Goal: Task Accomplishment & Management: Use online tool/utility

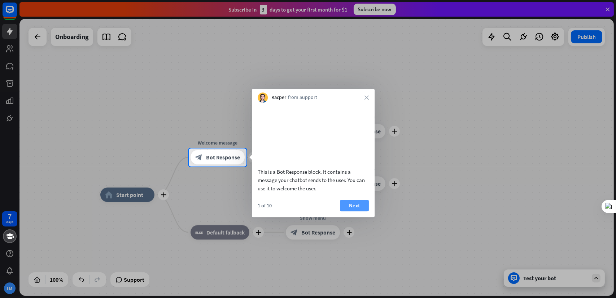
click at [350, 211] on button "Next" at bounding box center [354, 206] width 29 height 12
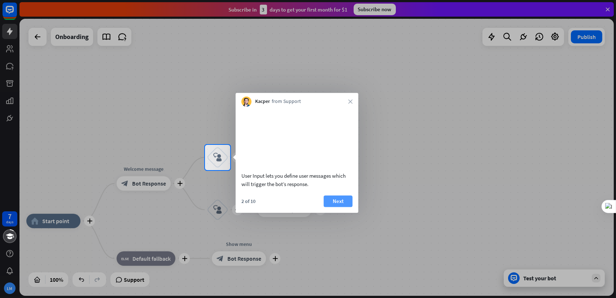
click at [335, 205] on button "Next" at bounding box center [338, 201] width 29 height 12
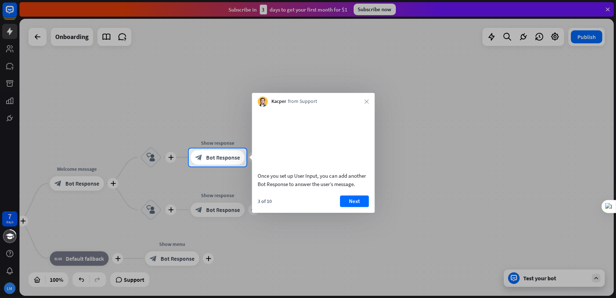
click at [356, 203] on div "Once you set up User Input, you can add another Bot Response to answer the user…" at bounding box center [313, 159] width 123 height 106
click at [344, 207] on button "Next" at bounding box center [354, 201] width 29 height 12
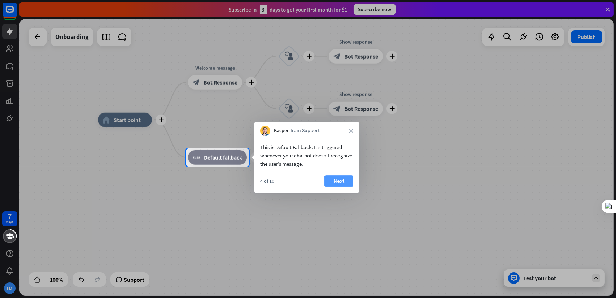
click at [333, 182] on button "Next" at bounding box center [338, 181] width 29 height 12
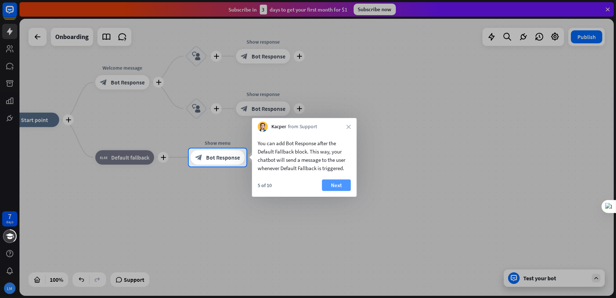
click at [331, 184] on button "Next" at bounding box center [336, 185] width 29 height 12
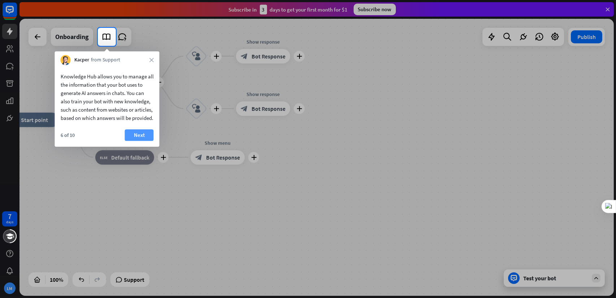
click at [148, 141] on button "Next" at bounding box center [139, 135] width 29 height 12
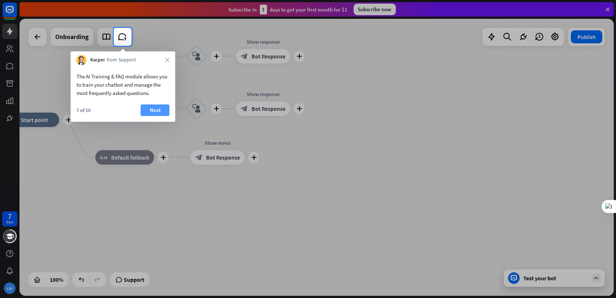
click at [153, 111] on button "Next" at bounding box center [155, 110] width 29 height 12
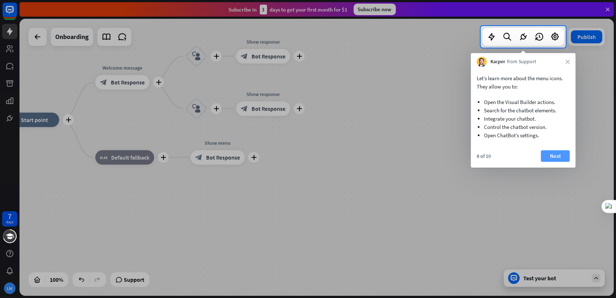
click at [555, 156] on button "Next" at bounding box center [555, 156] width 29 height 12
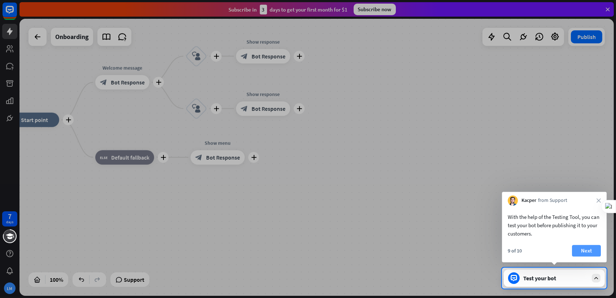
click at [578, 250] on button "Next" at bounding box center [586, 251] width 29 height 12
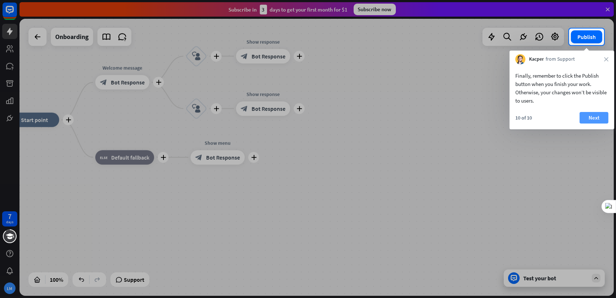
click at [592, 114] on button "Next" at bounding box center [594, 118] width 29 height 12
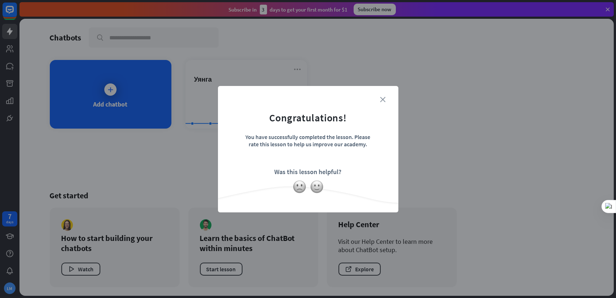
click at [384, 99] on icon "close" at bounding box center [382, 99] width 5 height 5
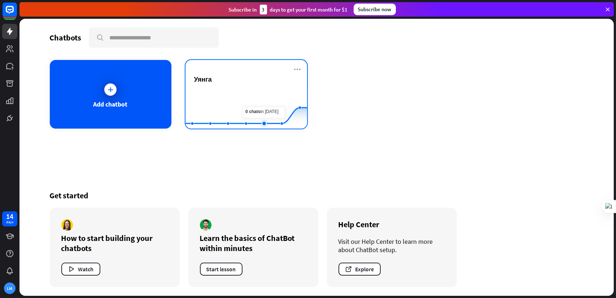
click at [256, 103] on rect at bounding box center [247, 110] width 122 height 45
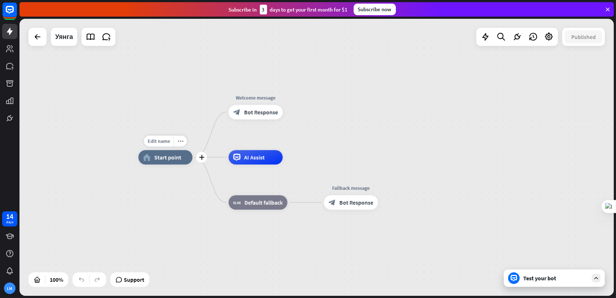
click at [174, 161] on div "home_2 Start point" at bounding box center [165, 157] width 54 height 14
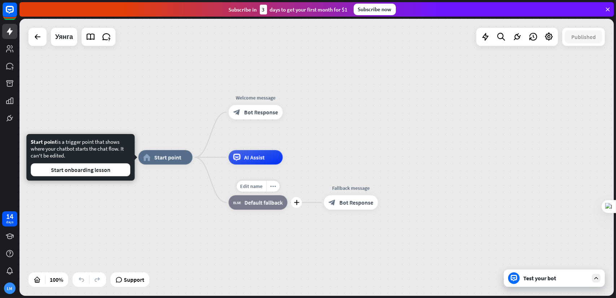
click at [250, 202] on span "Default fallback" at bounding box center [263, 202] width 38 height 7
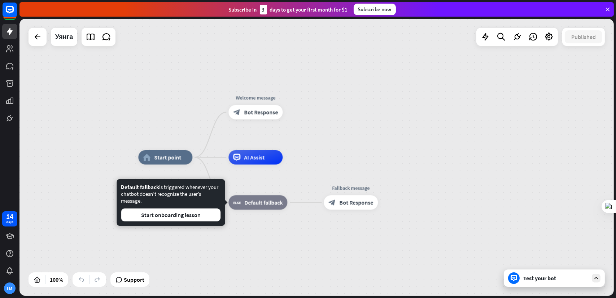
click at [597, 279] on icon at bounding box center [596, 278] width 6 height 6
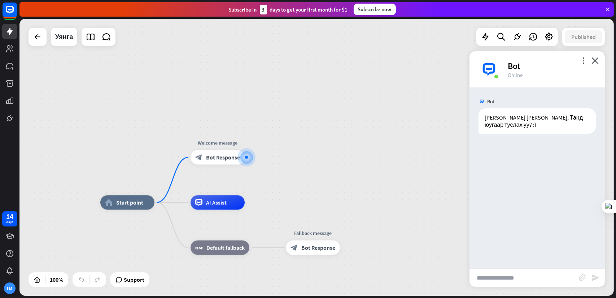
click at [545, 278] on input "text" at bounding box center [524, 278] width 109 height 18
type input "*******"
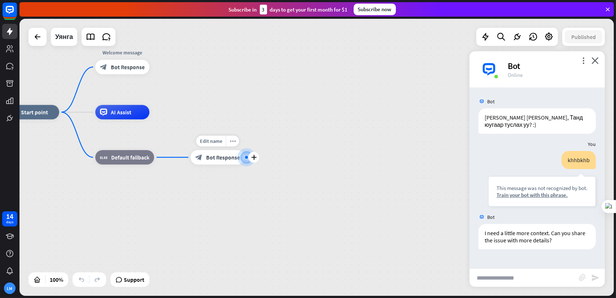
click at [215, 162] on div "block_bot_response Bot Response" at bounding box center [218, 157] width 54 height 14
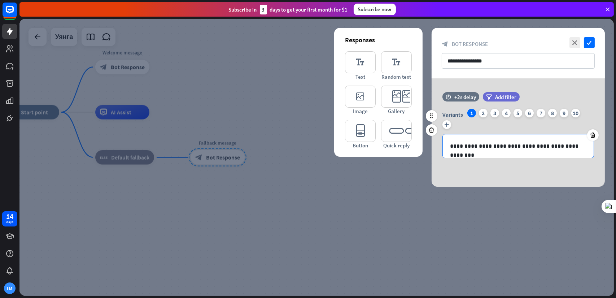
click at [515, 147] on p "**********" at bounding box center [518, 145] width 136 height 9
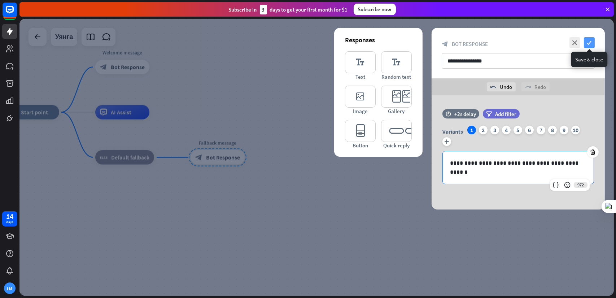
click at [589, 46] on icon "check" at bounding box center [589, 42] width 11 height 11
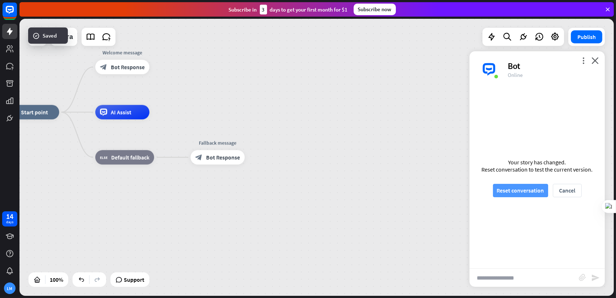
click at [532, 190] on button "Reset conversation" at bounding box center [520, 190] width 55 height 13
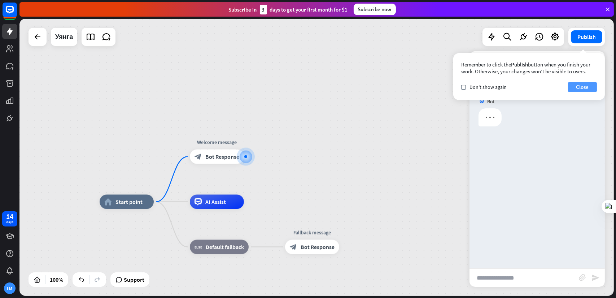
click at [585, 85] on button "Close" at bounding box center [582, 87] width 29 height 10
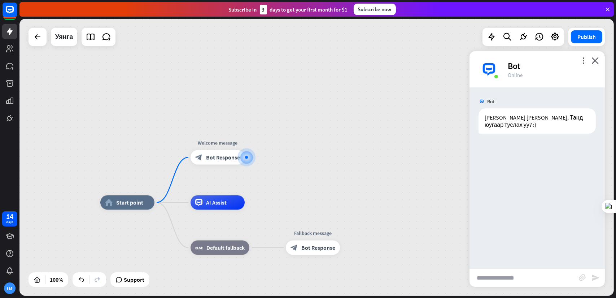
click at [508, 273] on input "text" at bounding box center [524, 278] width 109 height 18
type input "******"
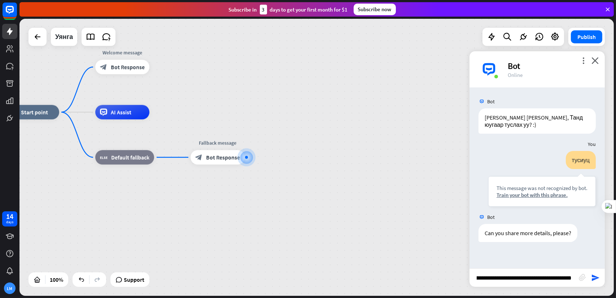
scroll to position [0, 31]
type input "**********"
click at [222, 163] on div "block_bot_response Bot Response" at bounding box center [218, 157] width 54 height 14
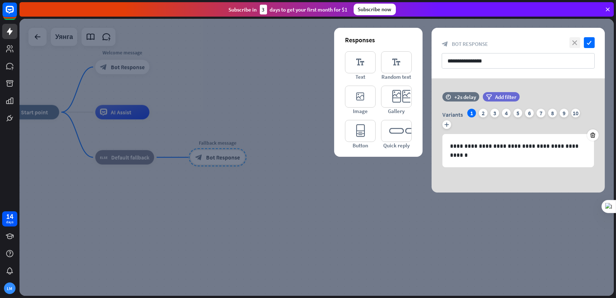
click at [575, 42] on icon "close" at bounding box center [575, 42] width 11 height 11
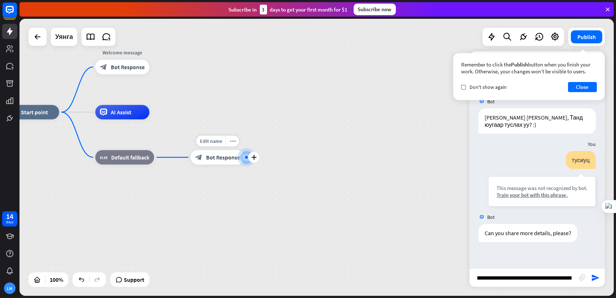
click at [234, 162] on div "block_bot_response Bot Response" at bounding box center [218, 157] width 54 height 14
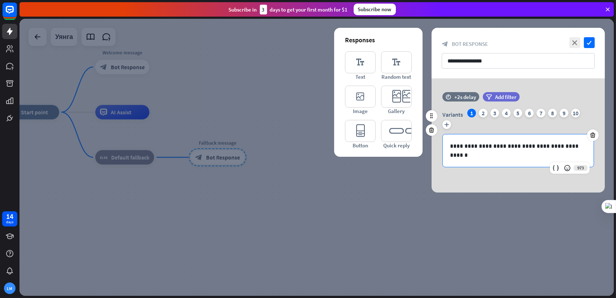
click at [505, 156] on p "**********" at bounding box center [518, 150] width 136 height 18
click at [483, 112] on div "2" at bounding box center [483, 113] width 9 height 9
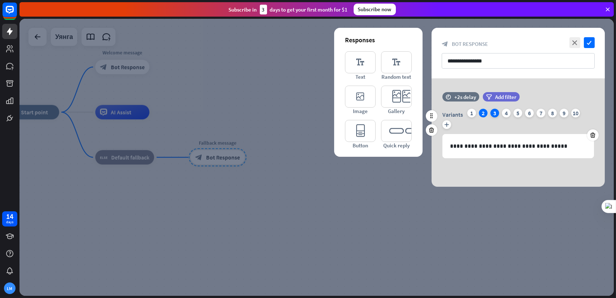
click at [495, 113] on div "3" at bounding box center [494, 113] width 9 height 9
click at [485, 112] on div "2" at bounding box center [483, 113] width 9 height 9
click at [470, 116] on div "1" at bounding box center [471, 113] width 9 height 9
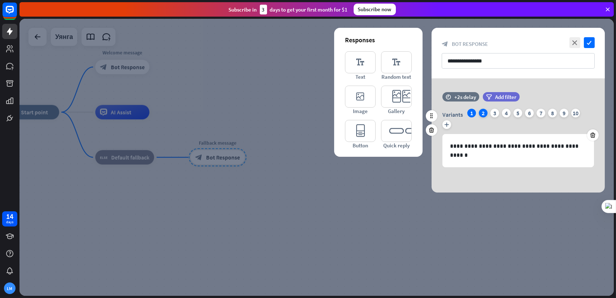
click at [482, 116] on div "2" at bounding box center [483, 113] width 9 height 9
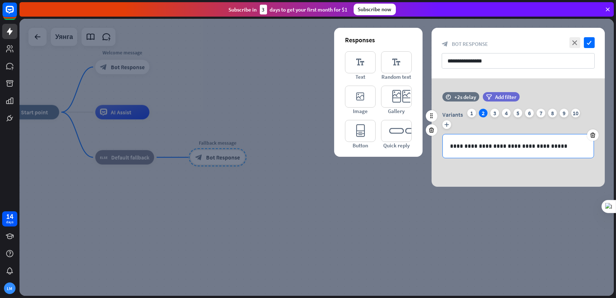
click at [497, 152] on div "**********" at bounding box center [518, 145] width 151 height 23
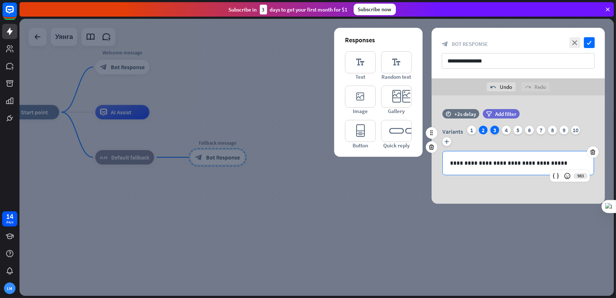
click at [496, 130] on div "3" at bounding box center [494, 130] width 9 height 9
click at [492, 163] on p "**********" at bounding box center [518, 162] width 136 height 9
click at [506, 128] on div "4" at bounding box center [506, 130] width 9 height 9
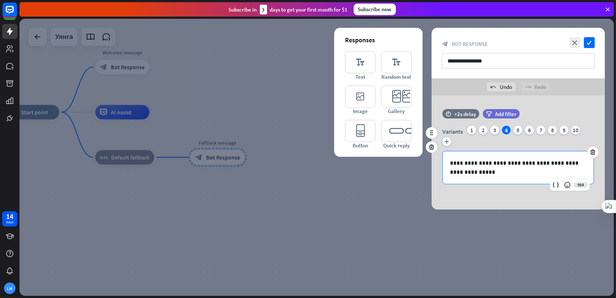
click at [483, 174] on p "**********" at bounding box center [518, 167] width 136 height 18
click at [518, 129] on div "5" at bounding box center [518, 130] width 9 height 9
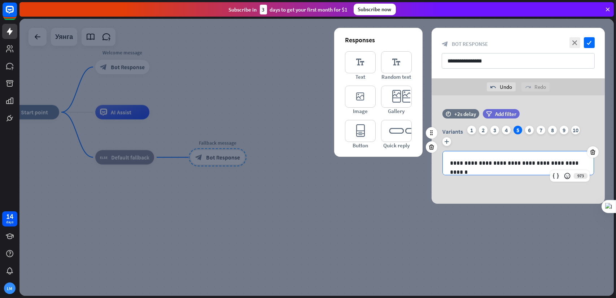
click at [516, 163] on p "**********" at bounding box center [518, 162] width 136 height 9
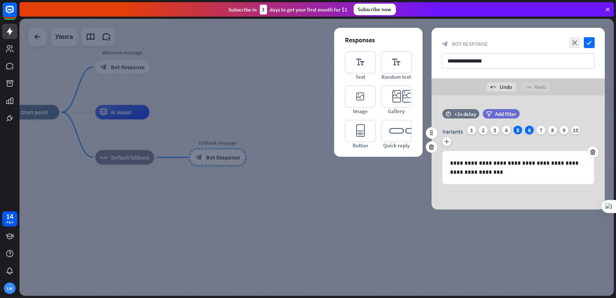
click at [529, 129] on div "6" at bounding box center [529, 130] width 9 height 9
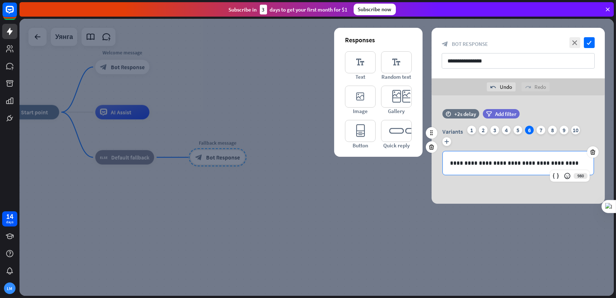
click at [499, 166] on p "**********" at bounding box center [518, 162] width 136 height 9
click at [540, 130] on div "7" at bounding box center [541, 130] width 9 height 9
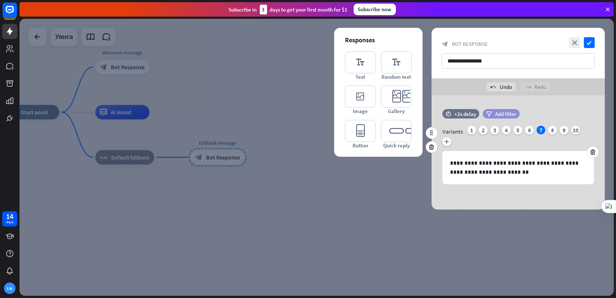
click at [506, 113] on span "Add filter" at bounding box center [505, 113] width 21 height 7
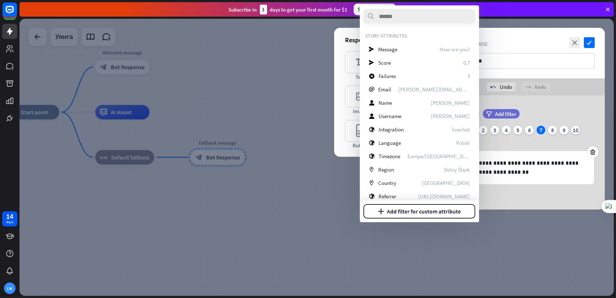
click at [505, 145] on div "Variants 1 2 3 4 5 6 7 8 9 10 plus" at bounding box center [518, 137] width 152 height 23
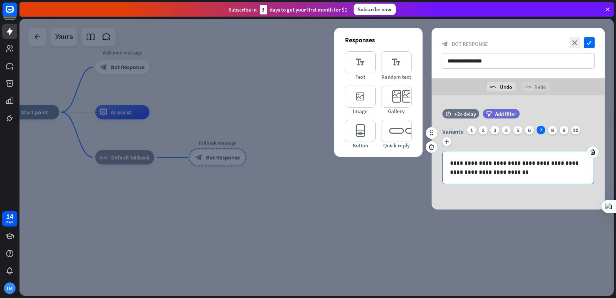
click at [501, 177] on div "**********" at bounding box center [518, 167] width 151 height 32
click at [500, 173] on p "**********" at bounding box center [518, 167] width 136 height 18
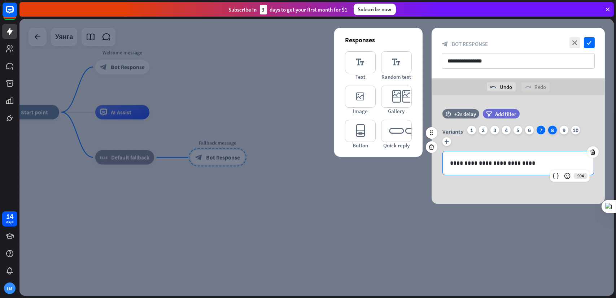
click at [555, 127] on div "8" at bounding box center [552, 130] width 9 height 9
click at [559, 163] on p "**********" at bounding box center [518, 162] width 136 height 9
click at [563, 131] on div "9" at bounding box center [564, 130] width 9 height 9
click at [536, 166] on p "**********" at bounding box center [518, 162] width 136 height 9
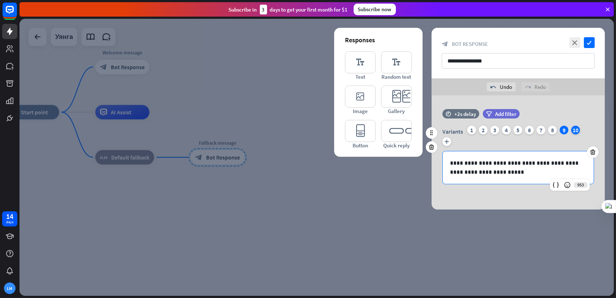
click at [575, 126] on div "10" at bounding box center [575, 130] width 9 height 9
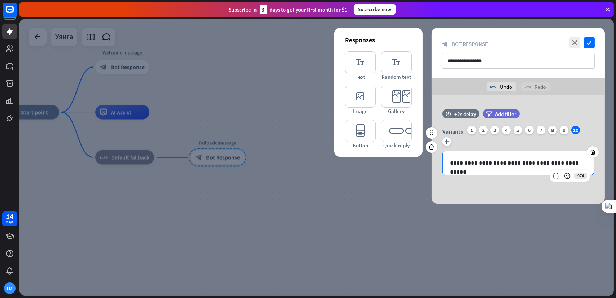
click at [528, 165] on p "**********" at bounding box center [518, 162] width 136 height 9
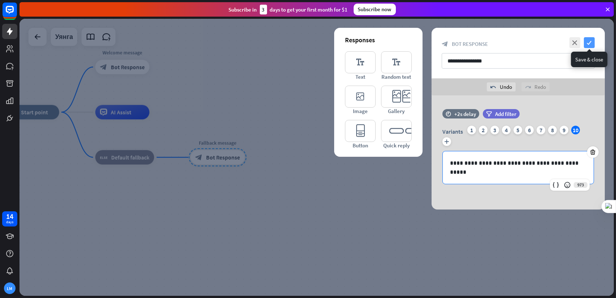
click at [588, 41] on icon "check" at bounding box center [589, 42] width 11 height 11
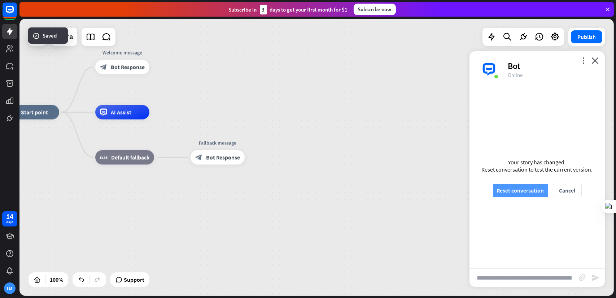
click at [511, 190] on button "Reset conversation" at bounding box center [520, 190] width 55 height 13
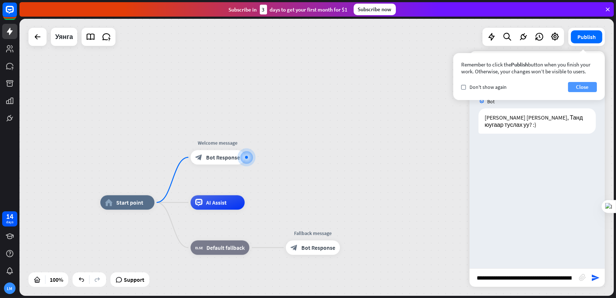
click at [573, 87] on button "Close" at bounding box center [582, 87] width 29 height 10
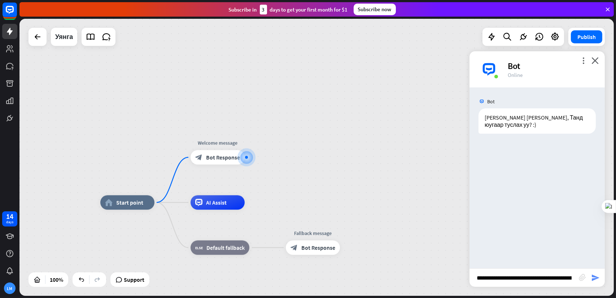
click at [596, 279] on icon "send" at bounding box center [595, 277] width 9 height 9
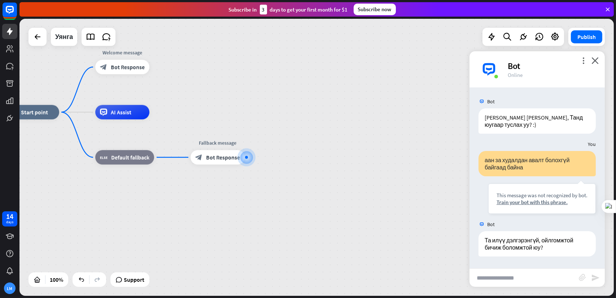
click at [545, 276] on input "text" at bounding box center [524, 278] width 109 height 18
type input "**********"
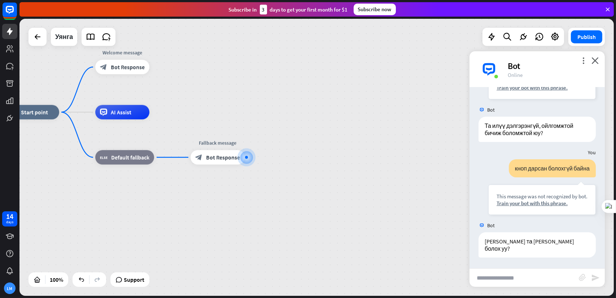
scroll to position [121, 0]
click at [513, 200] on div "Train your bot with this phrase." at bounding box center [542, 203] width 91 height 7
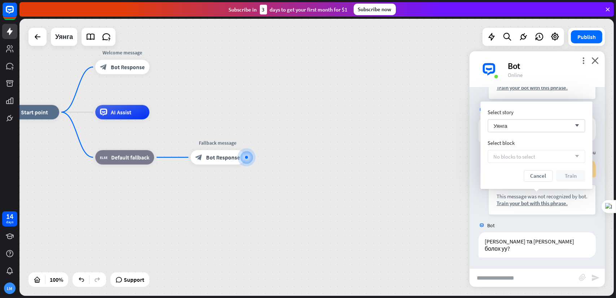
click at [507, 158] on span "No blocks to select" at bounding box center [515, 156] width 42 height 7
click at [527, 130] on div "Уянга arrow_down" at bounding box center [536, 125] width 97 height 13
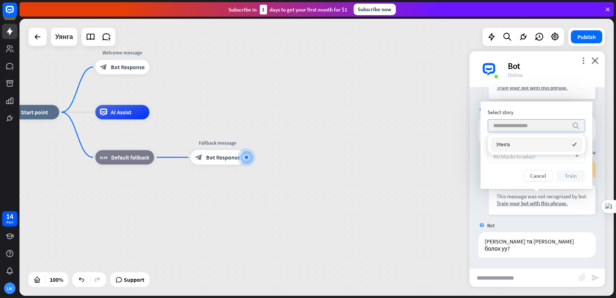
click at [527, 130] on input "search" at bounding box center [531, 125] width 75 height 12
click at [507, 170] on div "Cancel Train" at bounding box center [536, 176] width 97 height 12
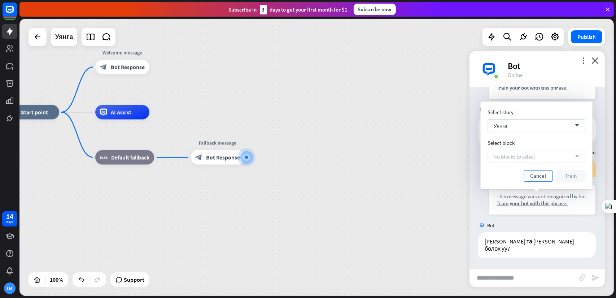
click at [536, 176] on button "Cancel" at bounding box center [538, 176] width 29 height 12
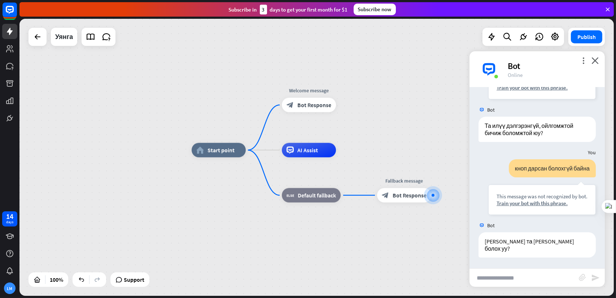
drag, startPoint x: 216, startPoint y: 192, endPoint x: 404, endPoint y: 230, distance: 191.9
click at [404, 230] on div "home_2 Start point Welcome message block_bot_response Bot Response AI Assist bl…" at bounding box center [489, 288] width 594 height 277
click at [306, 106] on span "Bot Response" at bounding box center [316, 105] width 34 height 7
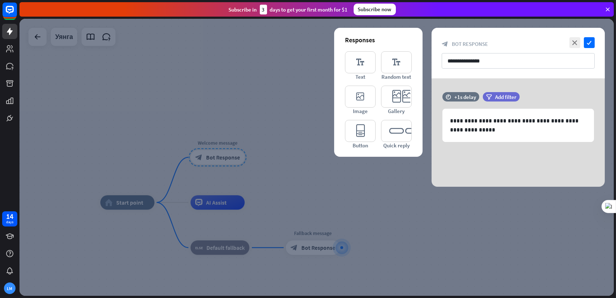
click at [306, 113] on div at bounding box center [316, 157] width 594 height 277
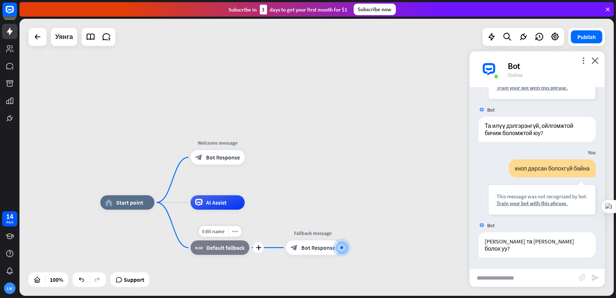
click at [220, 252] on div "block_fallback Default fallback" at bounding box center [220, 247] width 59 height 14
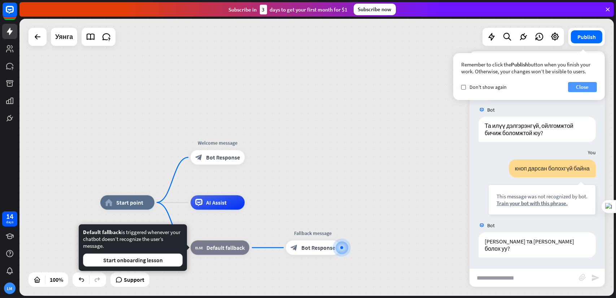
click at [572, 90] on button "Close" at bounding box center [582, 87] width 29 height 10
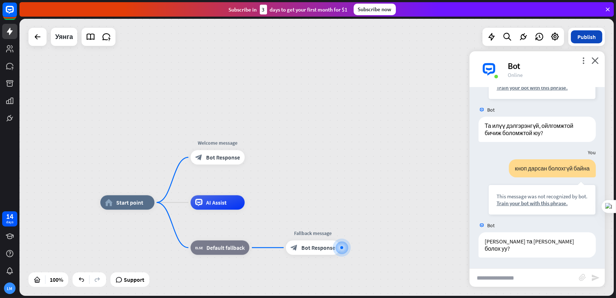
click at [580, 42] on button "Publish" at bounding box center [586, 36] width 31 height 13
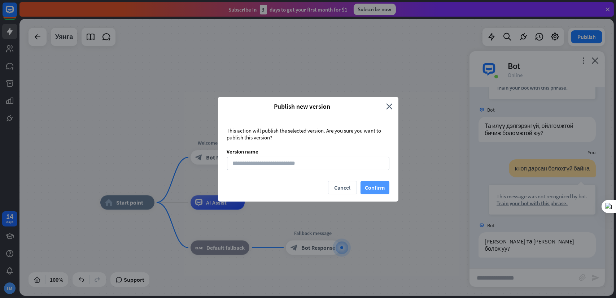
click at [368, 189] on button "Confirm" at bounding box center [375, 187] width 29 height 13
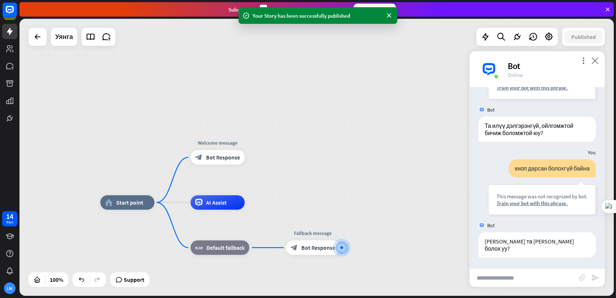
click at [595, 61] on icon "close" at bounding box center [595, 60] width 7 height 7
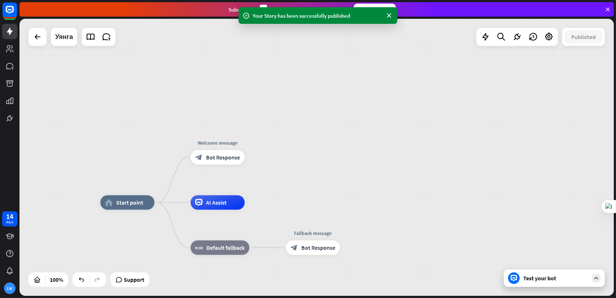
click at [444, 175] on div "home_2 Start point Welcome message block_bot_response Bot Response AI Assist bl…" at bounding box center [316, 157] width 594 height 277
click at [248, 103] on div "home_2 Start point Welcome message block_bot_response Bot Response AI Assist bl…" at bounding box center [316, 157] width 594 height 277
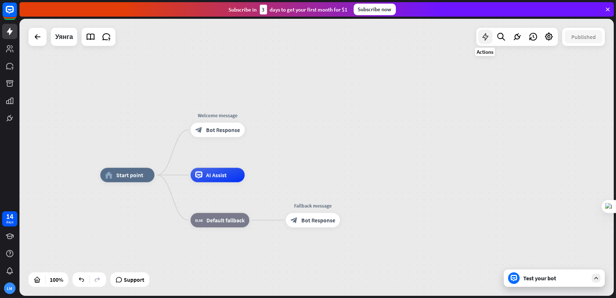
click at [483, 39] on icon at bounding box center [485, 36] width 9 height 9
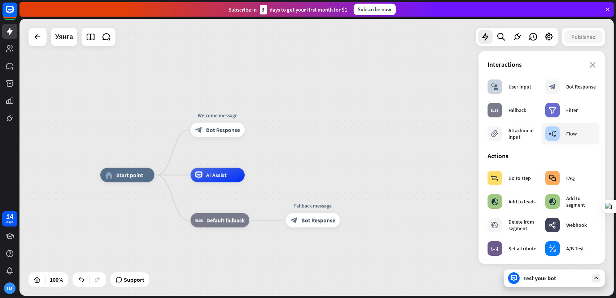
click at [546, 137] on div "builder_tree" at bounding box center [552, 133] width 14 height 14
click at [553, 136] on div "builder_tree" at bounding box center [552, 133] width 14 height 14
click at [496, 178] on icon "block_goto" at bounding box center [495, 177] width 8 height 7
click at [498, 86] on icon "block_user_input" at bounding box center [494, 86] width 7 height 7
click at [555, 93] on div "block_bot_response Bot Response" at bounding box center [570, 86] width 51 height 14
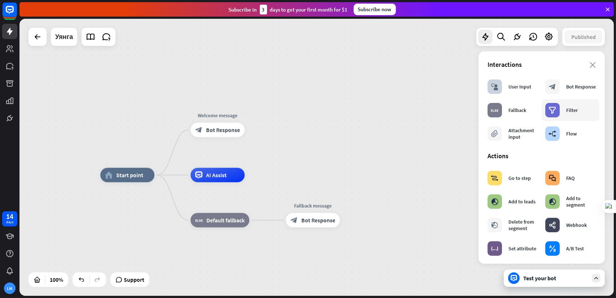
click at [556, 111] on div "filter" at bounding box center [552, 110] width 14 height 14
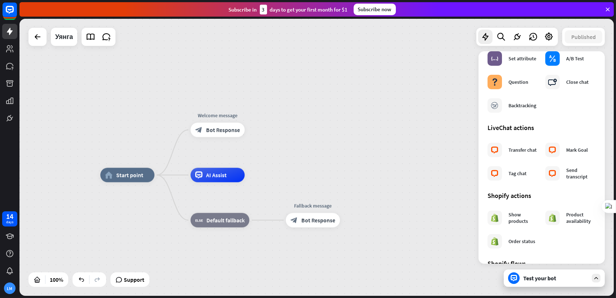
scroll to position [209, 0]
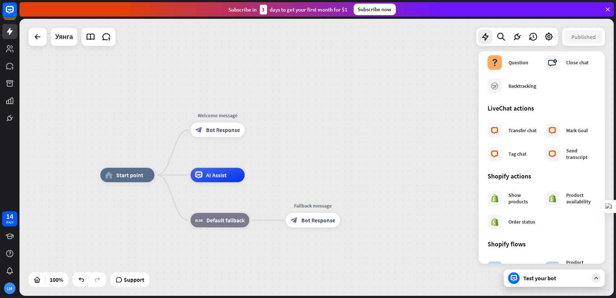
click at [408, 169] on div "home_2 Start point Welcome message block_bot_response Bot Response AI Assist bl…" at bounding box center [316, 157] width 594 height 277
click at [257, 222] on div "plus" at bounding box center [258, 220] width 11 height 11
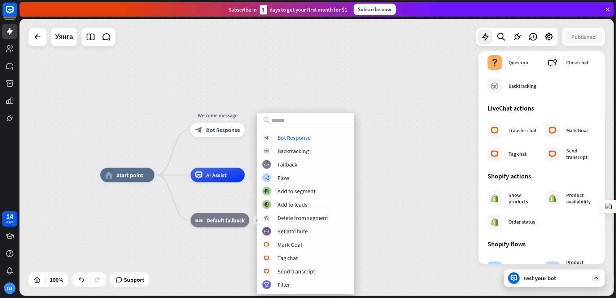
click at [278, 101] on div "home_2 Start point Welcome message block_bot_response Bot Response AI Assist pl…" at bounding box center [316, 157] width 594 height 277
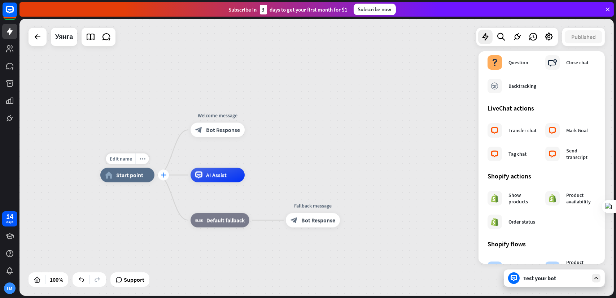
click at [164, 175] on icon "plus" at bounding box center [163, 175] width 5 height 5
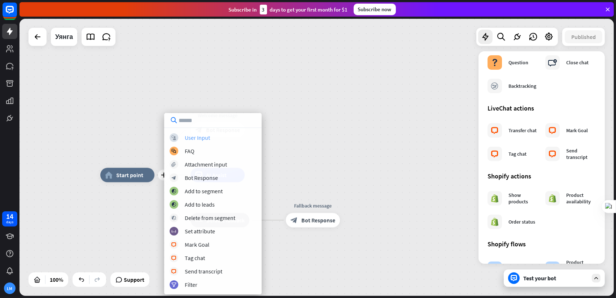
click at [200, 138] on div "User Input" at bounding box center [197, 137] width 25 height 7
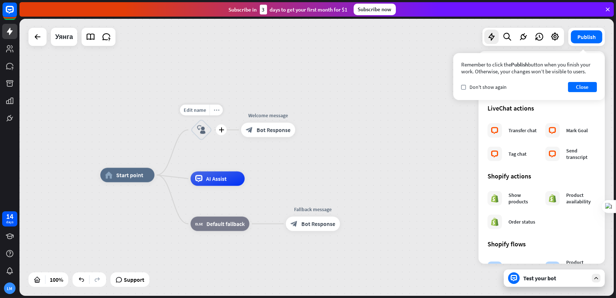
click at [215, 109] on icon "more_horiz" at bounding box center [217, 109] width 6 height 5
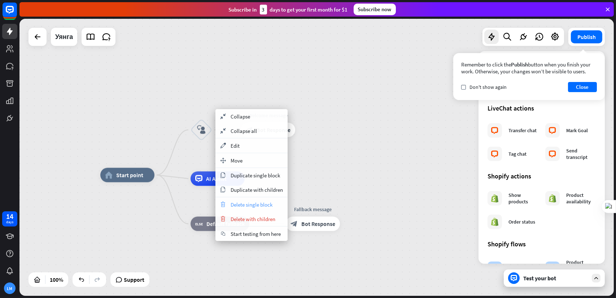
click at [237, 203] on span "Delete single block" at bounding box center [252, 204] width 42 height 7
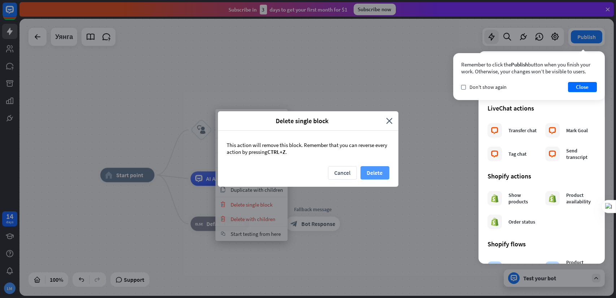
click at [367, 172] on button "Delete" at bounding box center [375, 172] width 29 height 13
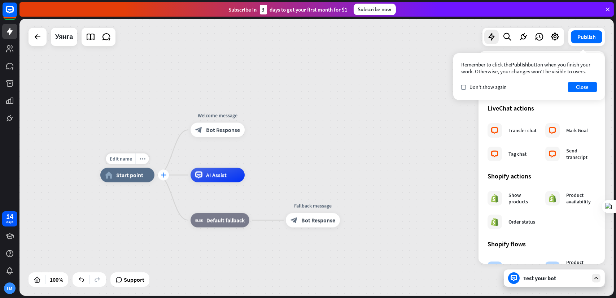
click at [161, 174] on icon "plus" at bounding box center [163, 175] width 5 height 5
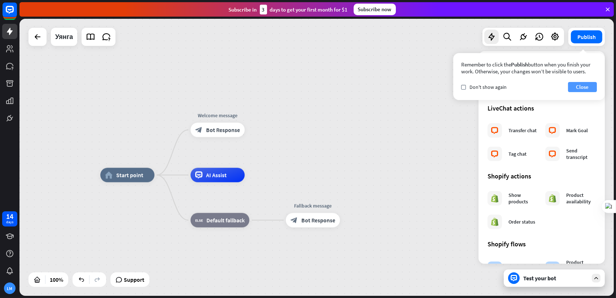
click at [573, 86] on button "Close" at bounding box center [582, 87] width 29 height 10
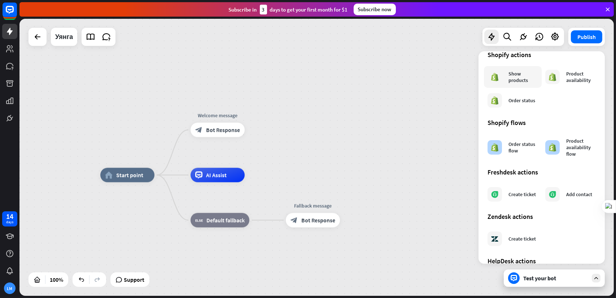
scroll to position [333, 0]
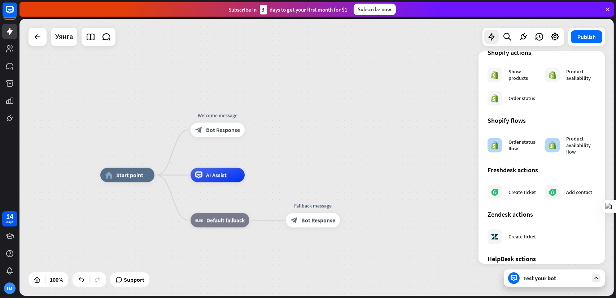
click at [579, 33] on button "Publish" at bounding box center [586, 36] width 31 height 13
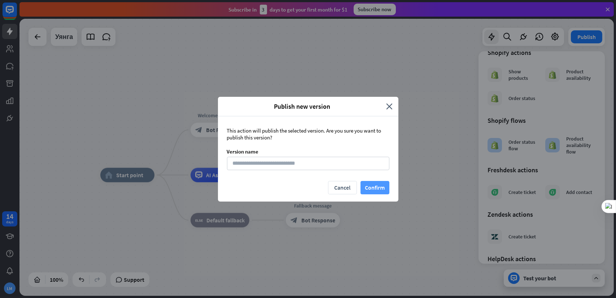
click at [373, 182] on button "Confirm" at bounding box center [375, 187] width 29 height 13
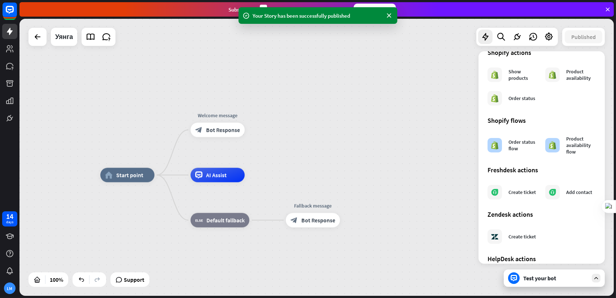
click at [598, 278] on icon at bounding box center [596, 278] width 6 height 6
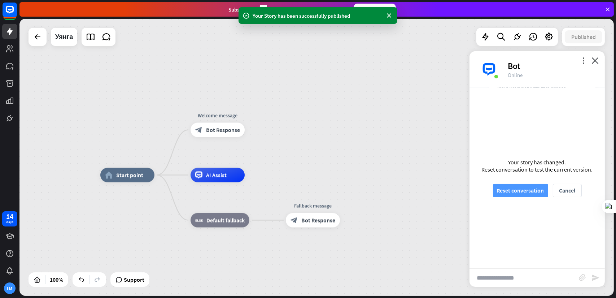
click at [534, 189] on button "Reset conversation" at bounding box center [520, 190] width 55 height 13
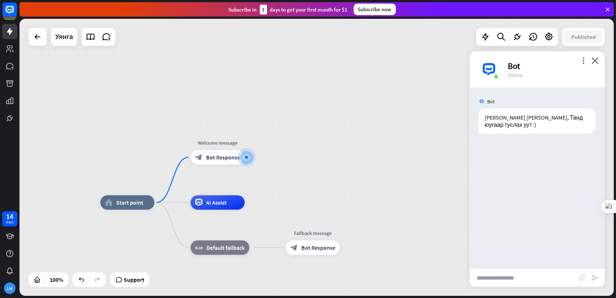
click at [509, 277] on input "text" at bounding box center [524, 278] width 109 height 18
type input "****"
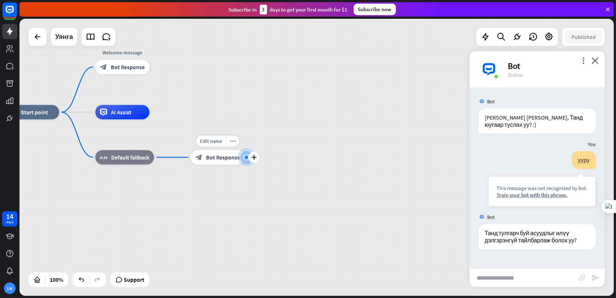
click at [232, 160] on span "Bot Response" at bounding box center [223, 157] width 34 height 7
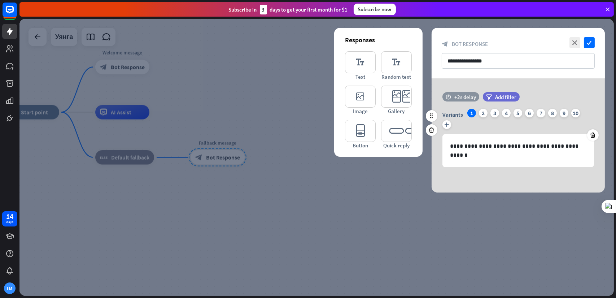
click at [462, 98] on div "+2s delay" at bounding box center [465, 96] width 22 height 7
click at [472, 97] on div at bounding box center [477, 97] width 22 height 2
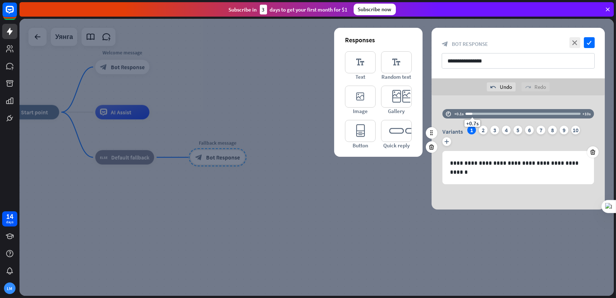
click at [472, 114] on div "+0.7s" at bounding box center [472, 113] width 5 height 5
click at [474, 114] on div "+0.7s" at bounding box center [472, 113] width 5 height 5
click at [474, 114] on div "+0.9s" at bounding box center [474, 113] width 5 height 5
click at [477, 112] on div "+0.9s" at bounding box center [523, 113] width 115 height 7
click at [454, 121] on div "time +0.1s +1.1s +10s" at bounding box center [518, 117] width 152 height 17
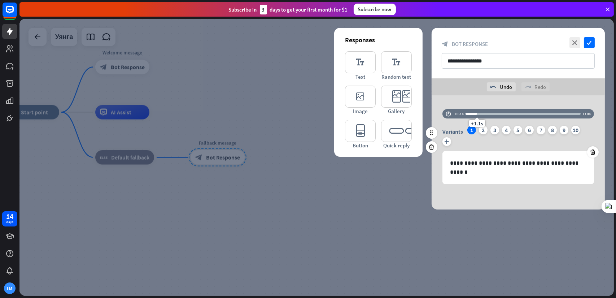
click at [464, 141] on div "Variants 1 2 3 4 5 6 7 8 9 10 plus" at bounding box center [518, 137] width 152 height 23
click at [501, 116] on span "Add filter" at bounding box center [509, 113] width 21 height 7
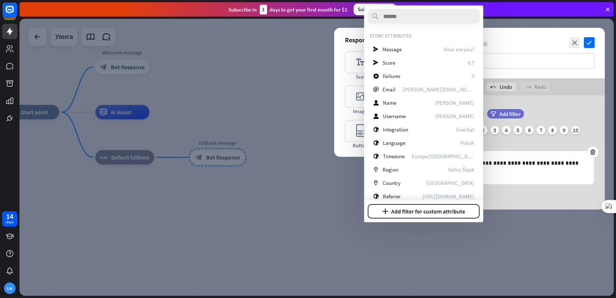
click at [516, 141] on div "Variants 1 2 3 4 5 6 7 8 9 10 plus" at bounding box center [518, 137] width 152 height 23
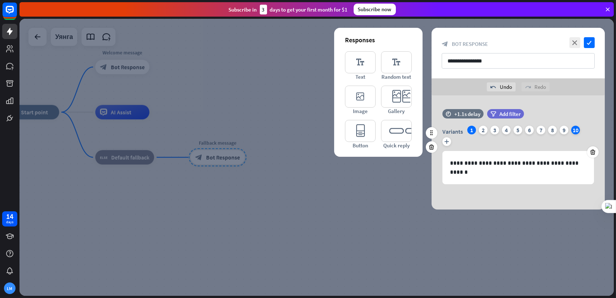
click at [579, 132] on div "10" at bounding box center [575, 130] width 9 height 9
click at [594, 149] on icon at bounding box center [593, 152] width 7 height 6
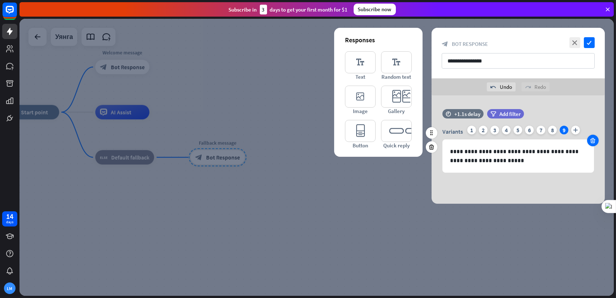
click at [593, 140] on icon at bounding box center [593, 140] width 7 height 6
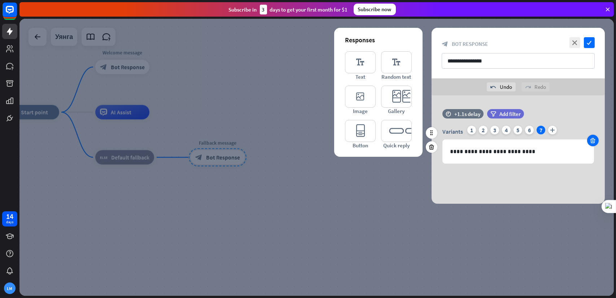
click at [593, 140] on icon at bounding box center [593, 140] width 7 height 6
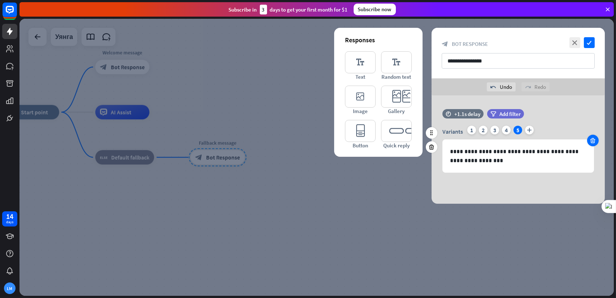
click at [593, 140] on icon at bounding box center [593, 140] width 7 height 6
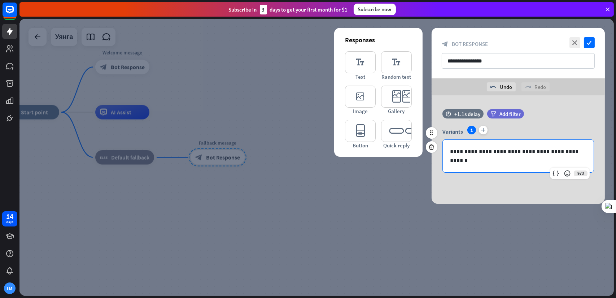
click at [519, 161] on p "**********" at bounding box center [518, 156] width 136 height 18
click at [591, 43] on icon "check" at bounding box center [589, 42] width 11 height 11
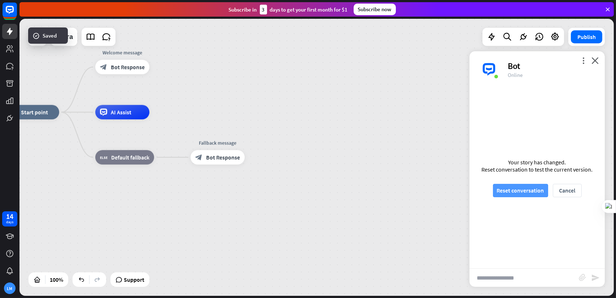
click at [505, 188] on button "Reset conversation" at bounding box center [520, 190] width 55 height 13
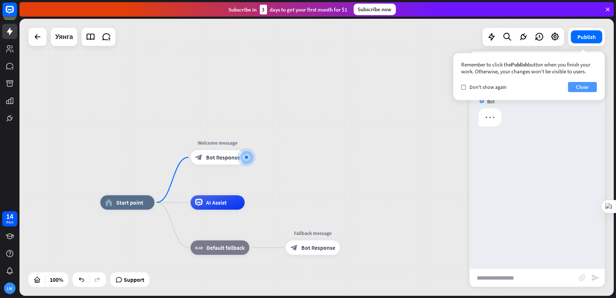
click at [579, 85] on button "Close" at bounding box center [582, 87] width 29 height 10
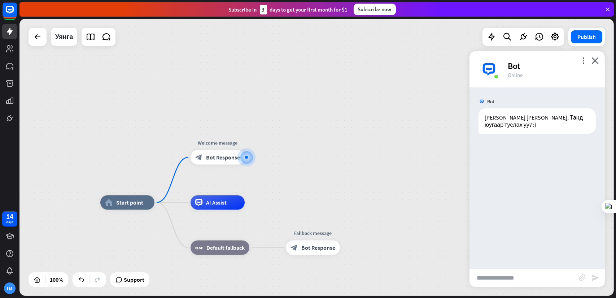
click at [517, 274] on input "text" at bounding box center [524, 278] width 109 height 18
click at [327, 250] on span "Bot Response" at bounding box center [318, 247] width 34 height 7
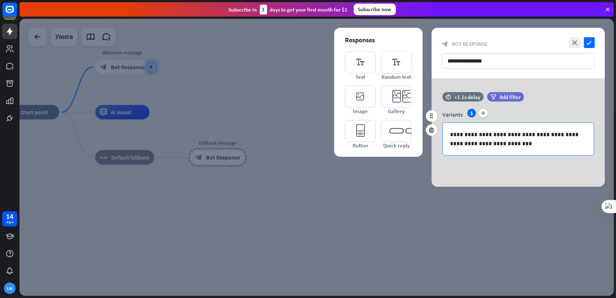
click at [451, 133] on p "**********" at bounding box center [518, 139] width 136 height 18
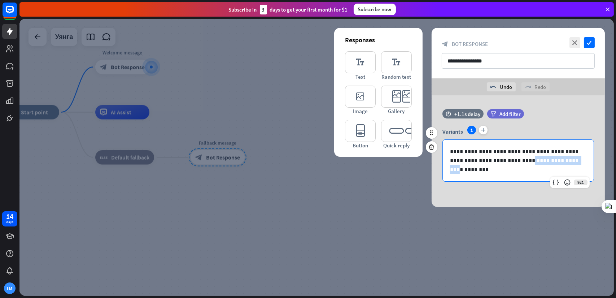
drag, startPoint x: 524, startPoint y: 162, endPoint x: 574, endPoint y: 164, distance: 50.6
click at [574, 164] on p "**********" at bounding box center [518, 160] width 136 height 27
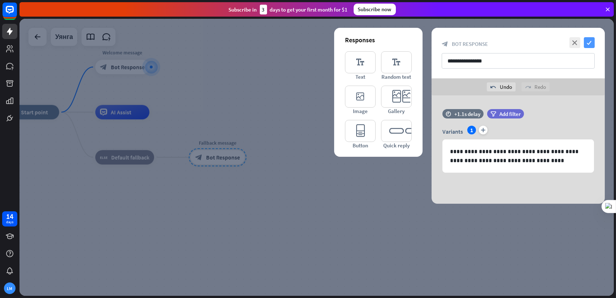
click at [589, 47] on icon "check" at bounding box center [589, 42] width 11 height 11
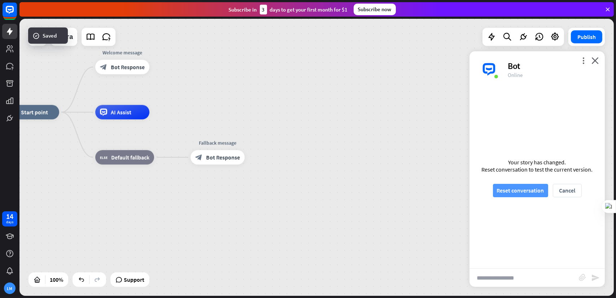
click at [510, 186] on button "Reset conversation" at bounding box center [520, 190] width 55 height 13
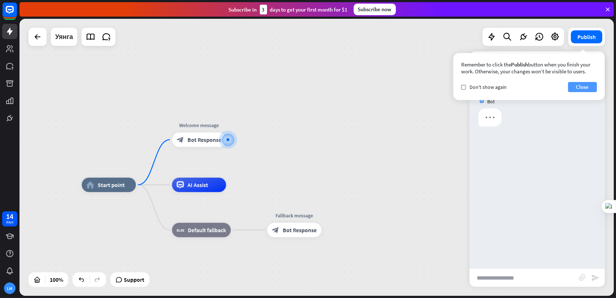
click at [576, 87] on button "Close" at bounding box center [582, 87] width 29 height 10
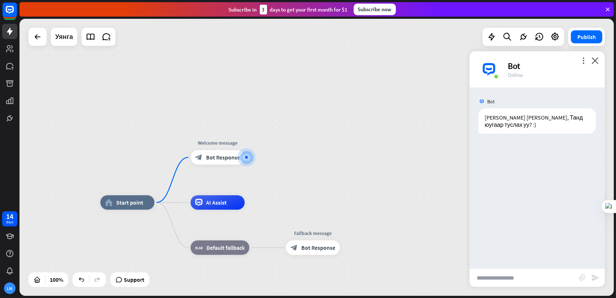
click at [521, 280] on input "text" at bounding box center [524, 278] width 109 height 18
type input "**********"
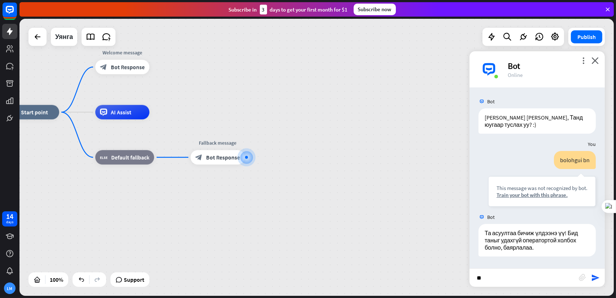
type input "**"
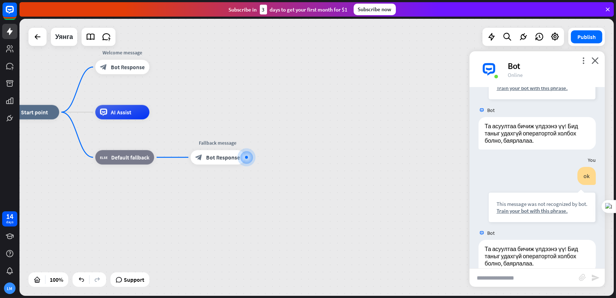
scroll to position [121, 0]
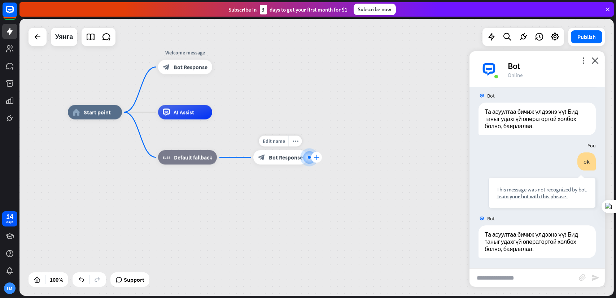
click at [315, 157] on icon "plus" at bounding box center [316, 157] width 5 height 5
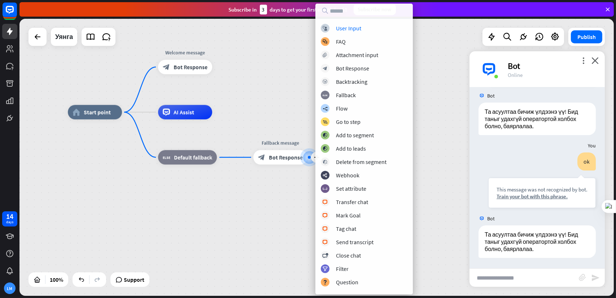
click at [300, 182] on div "home_2 Start point Welcome message block_bot_response Bot Response AI Assist bl…" at bounding box center [365, 250] width 594 height 277
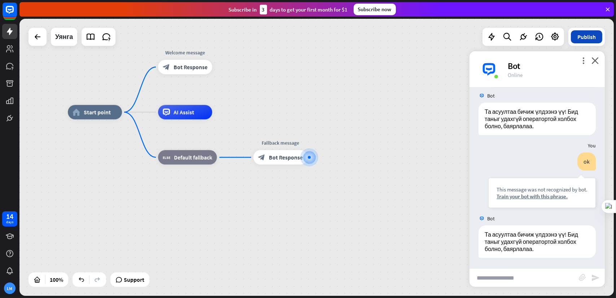
click at [581, 38] on button "Publish" at bounding box center [586, 36] width 31 height 13
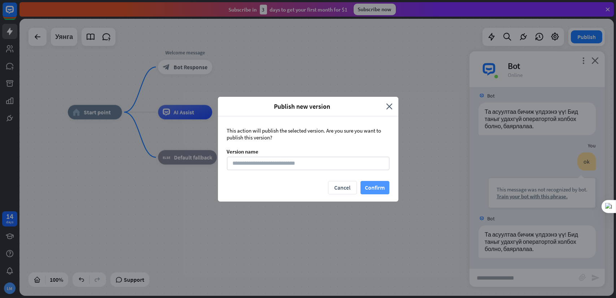
click at [378, 189] on button "Confirm" at bounding box center [375, 187] width 29 height 13
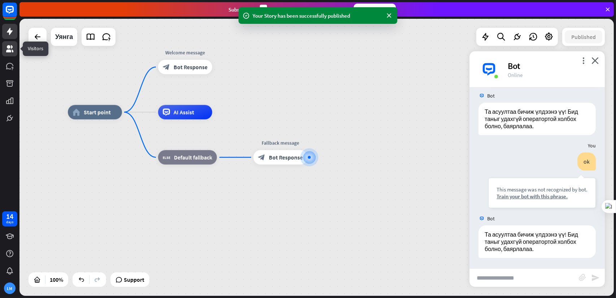
click at [9, 47] on icon at bounding box center [9, 48] width 7 height 7
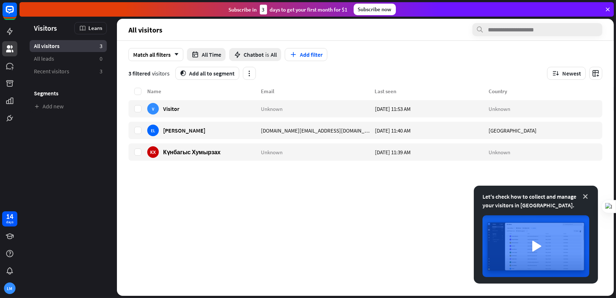
click at [587, 196] on icon at bounding box center [585, 196] width 7 height 7
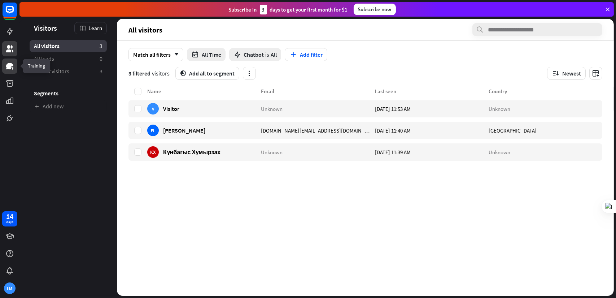
click at [11, 67] on icon at bounding box center [9, 66] width 9 height 9
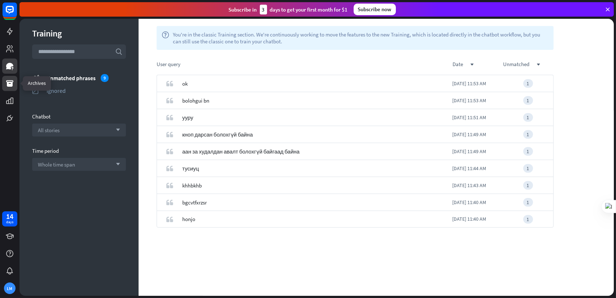
click at [11, 83] on icon at bounding box center [9, 83] width 7 height 6
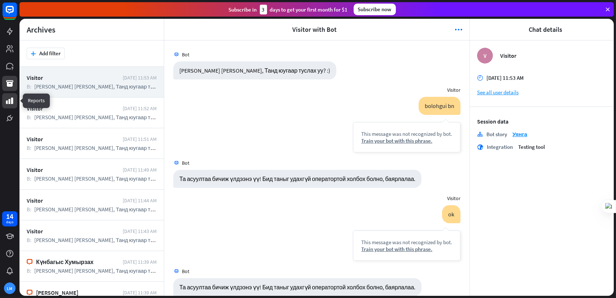
scroll to position [11, 0]
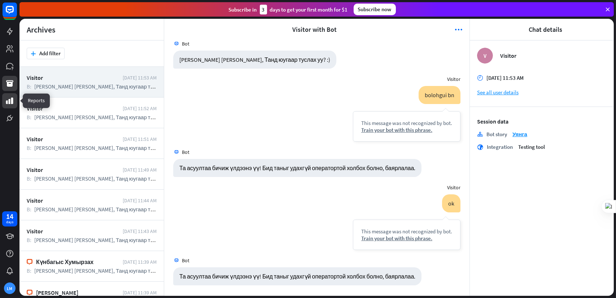
click at [11, 100] on icon at bounding box center [9, 100] width 9 height 9
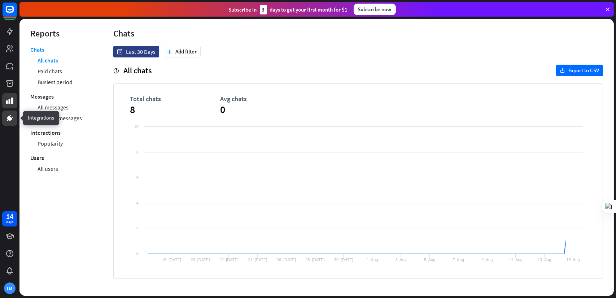
click at [10, 117] on icon at bounding box center [9, 117] width 5 height 5
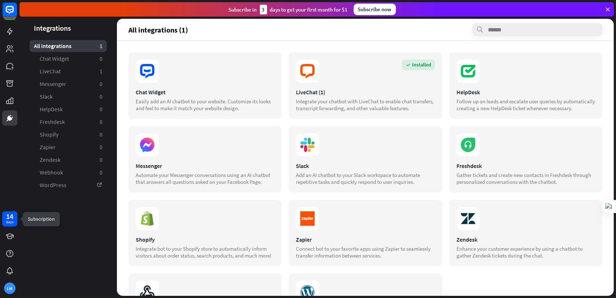
click at [12, 216] on div "14" at bounding box center [9, 216] width 7 height 6
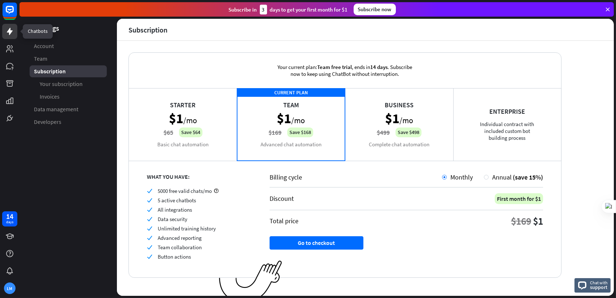
click at [9, 38] on link at bounding box center [9, 31] width 15 height 15
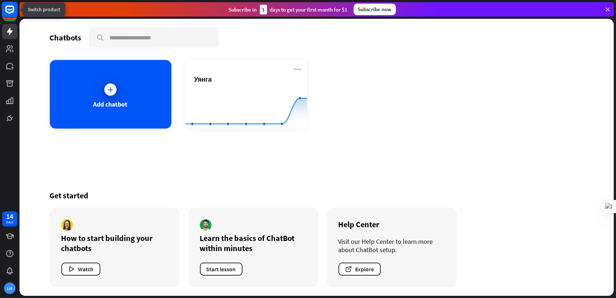
click at [10, 8] on rect at bounding box center [10, 10] width 16 height 16
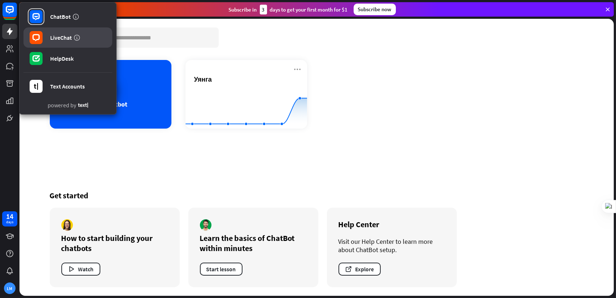
click at [57, 36] on div "LiveChat" at bounding box center [61, 37] width 22 height 7
